Goal: Information Seeking & Learning: Learn about a topic

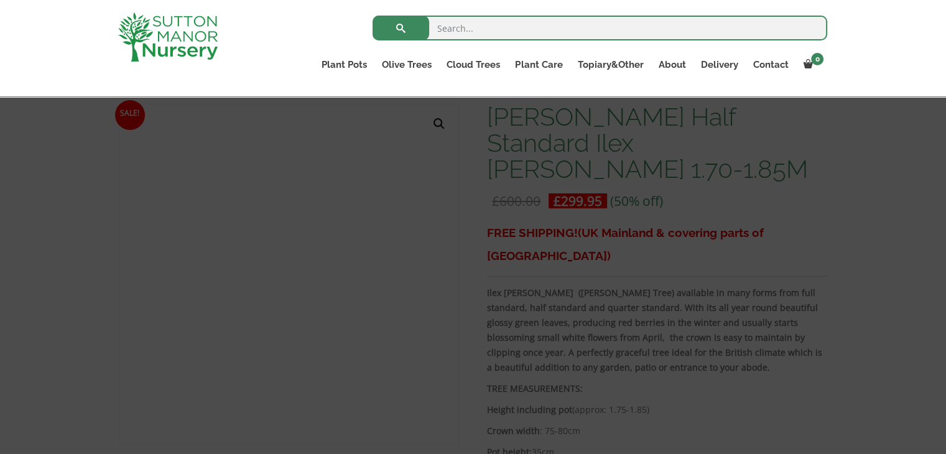
scroll to position [187, 0]
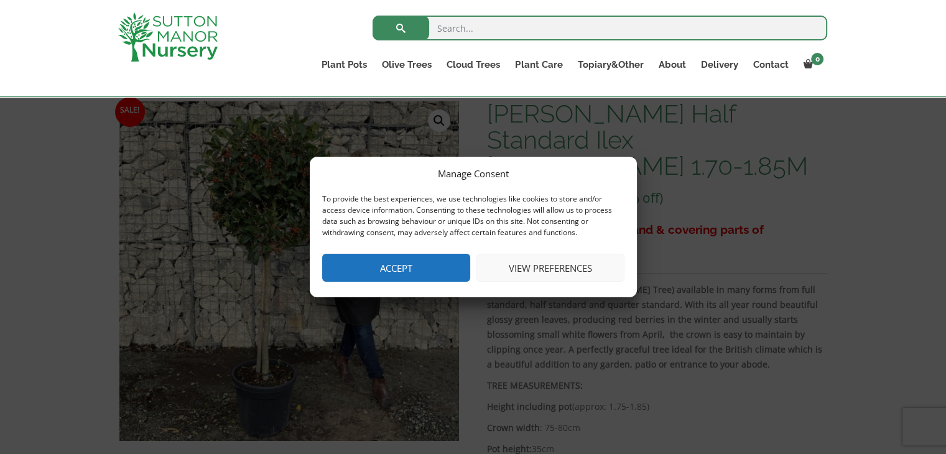
click at [440, 269] on button "Accept" at bounding box center [396, 268] width 148 height 28
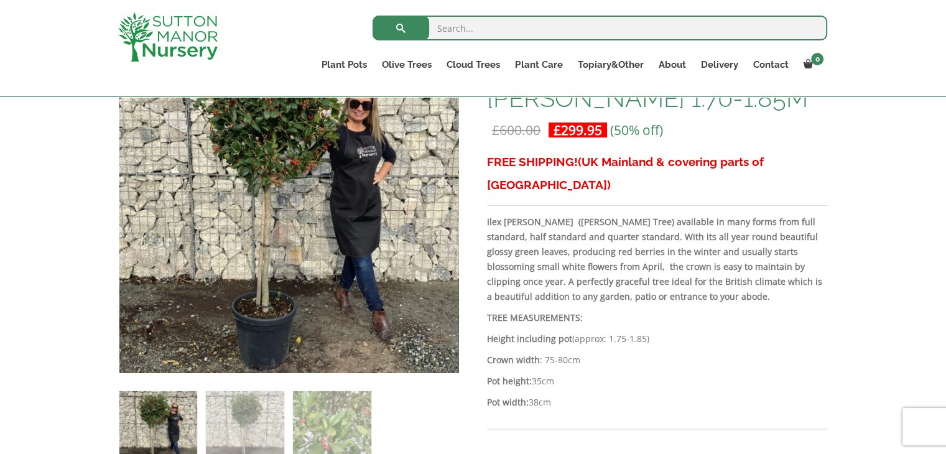
scroll to position [249, 0]
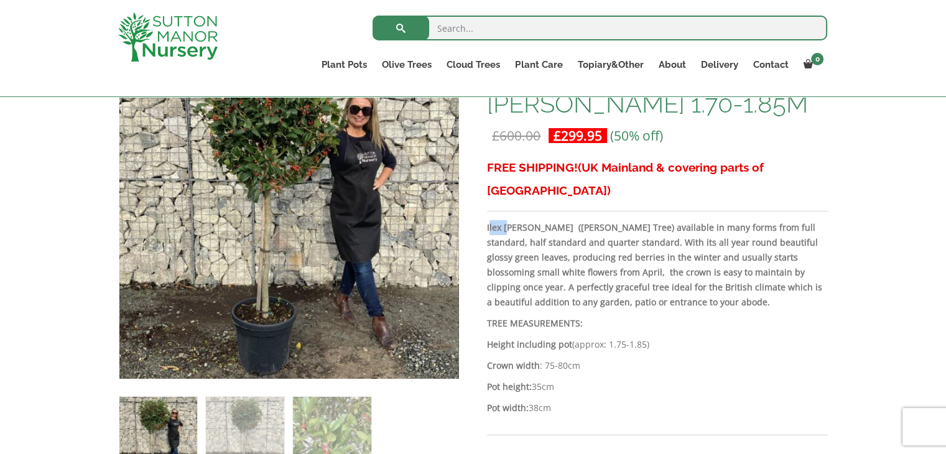
drag, startPoint x: 488, startPoint y: 179, endPoint x: 510, endPoint y: 182, distance: 22.1
click at [510, 221] on strong "Ilex [PERSON_NAME] ([PERSON_NAME] Tree) available in many forms from full stand…" at bounding box center [654, 264] width 335 height 86
drag, startPoint x: 486, startPoint y: 180, endPoint x: 503, endPoint y: 180, distance: 16.2
click at [503, 221] on strong "Ilex [PERSON_NAME] ([PERSON_NAME] Tree) available in many forms from full stand…" at bounding box center [654, 264] width 335 height 86
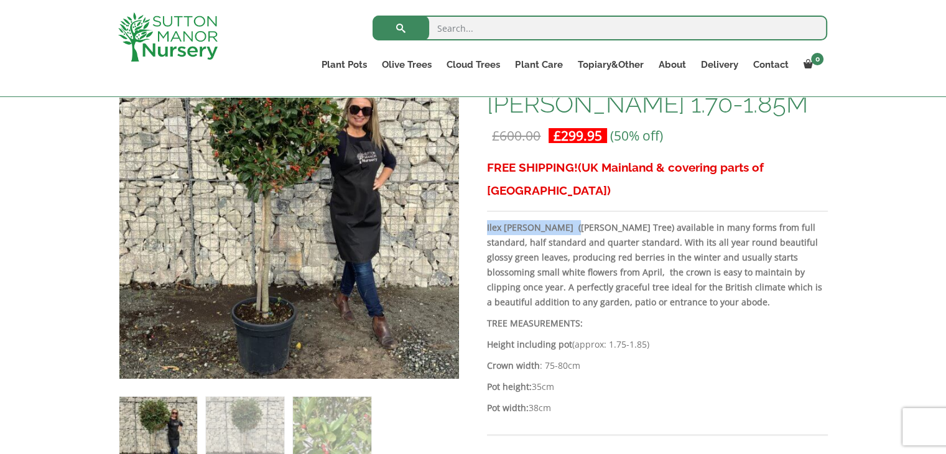
drag, startPoint x: 487, startPoint y: 180, endPoint x: 568, endPoint y: 183, distance: 80.9
click at [568, 221] on strong "Ilex [PERSON_NAME] ([PERSON_NAME] Tree) available in many forms from full stand…" at bounding box center [654, 264] width 335 height 86
copy strong "[PERSON_NAME]"
